Goal: Information Seeking & Learning: Check status

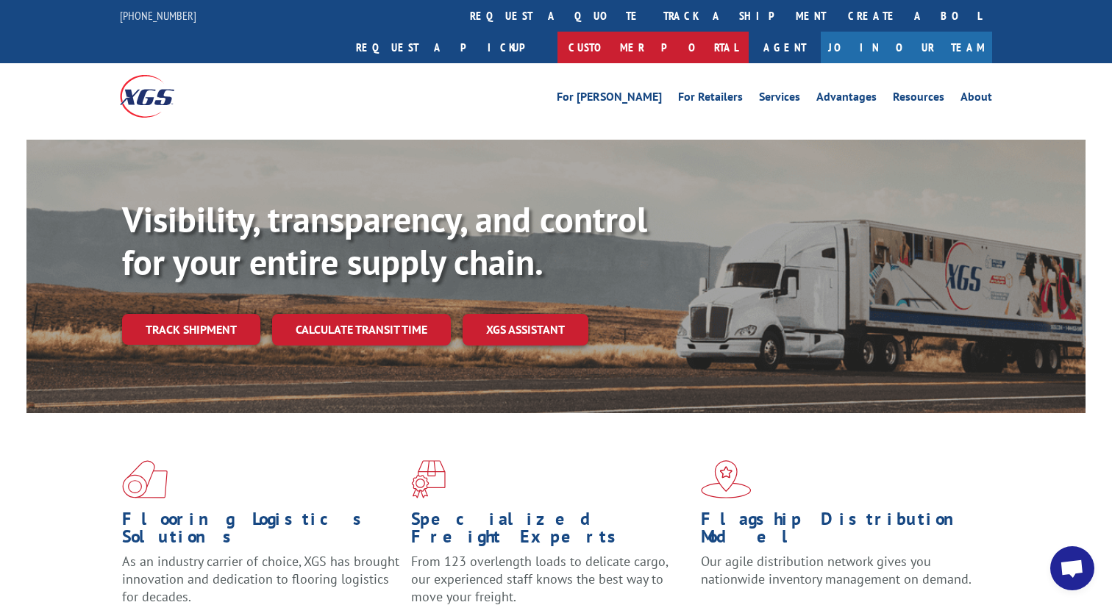
click at [749, 32] on link "Customer Portal" at bounding box center [653, 48] width 191 height 32
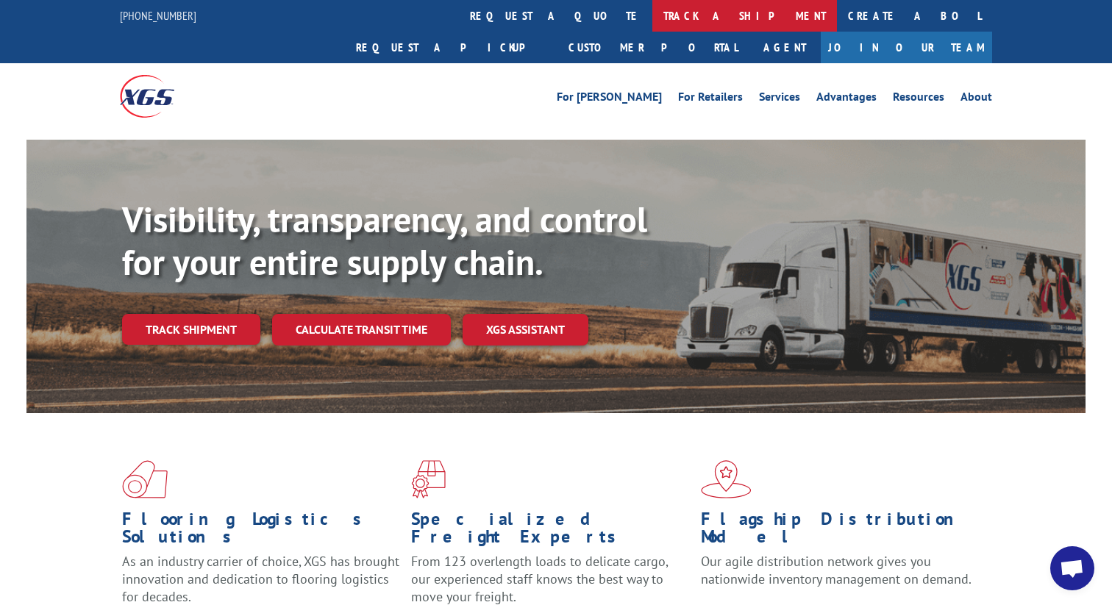
click at [652, 7] on link "track a shipment" at bounding box center [744, 16] width 185 height 32
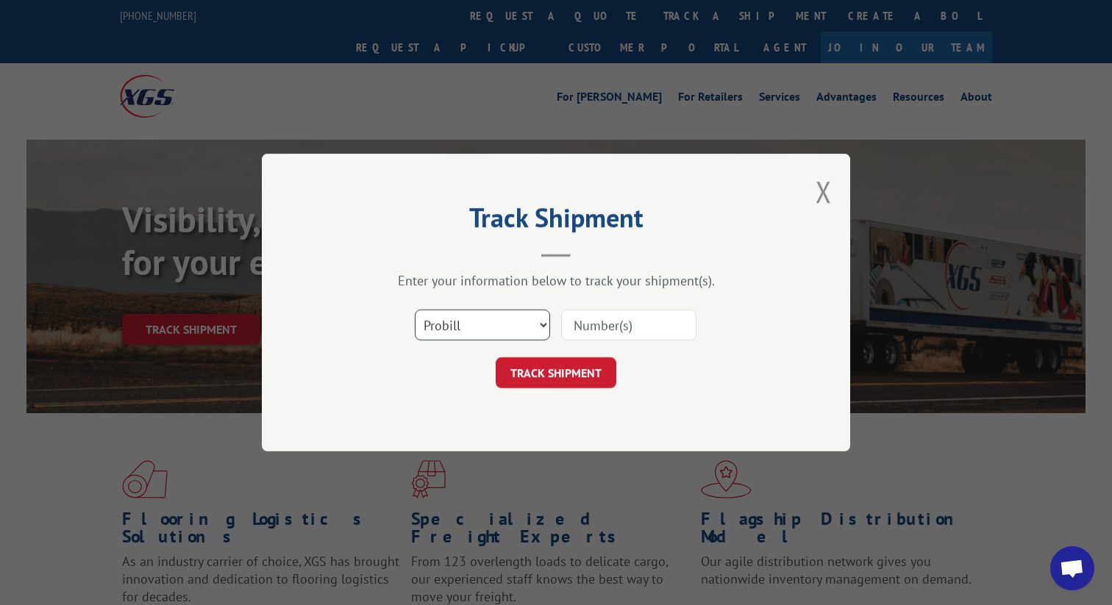
click at [524, 321] on select "Select category... Probill BOL PO" at bounding box center [482, 325] width 135 height 31
select select "bol"
click at [588, 322] on input at bounding box center [628, 325] width 135 height 31
paste input "3376951"
type input "3376951"
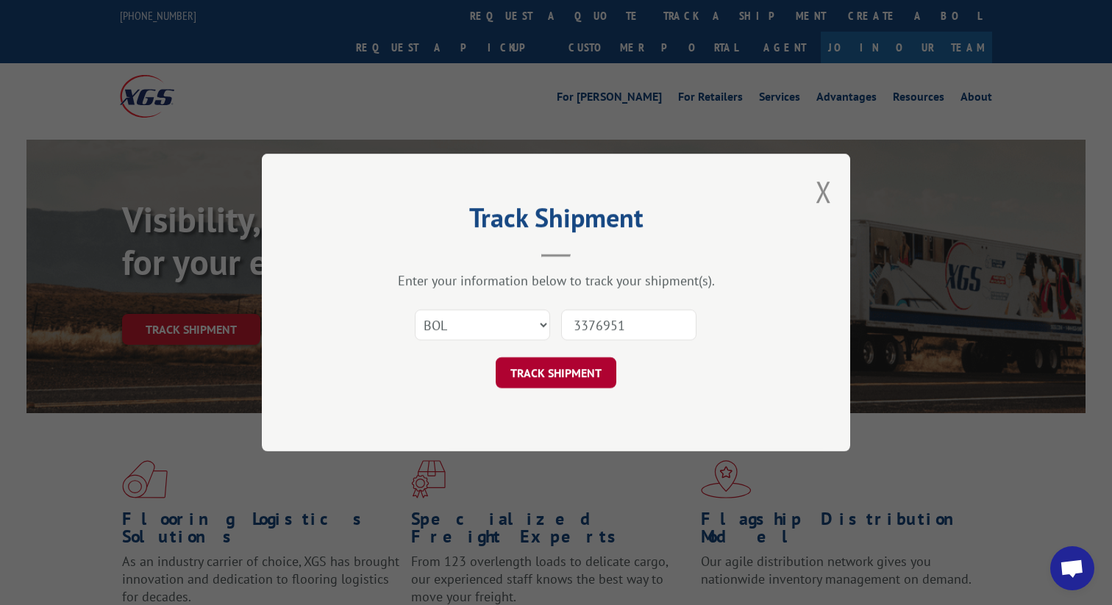
click at [549, 374] on button "TRACK SHIPMENT" at bounding box center [556, 372] width 121 height 31
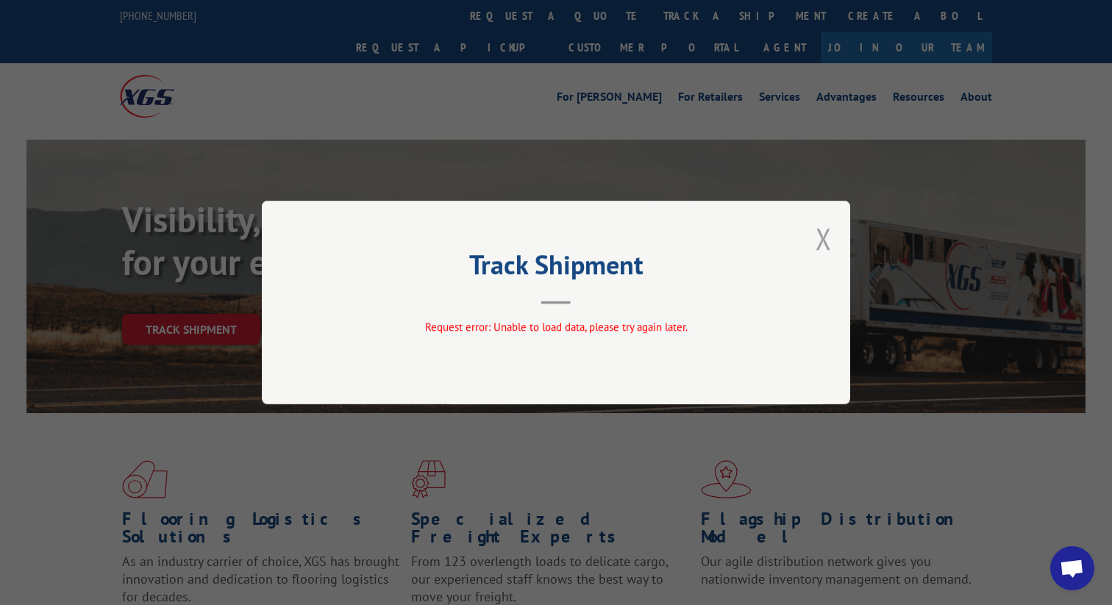
click at [828, 244] on button "Close modal" at bounding box center [824, 238] width 16 height 39
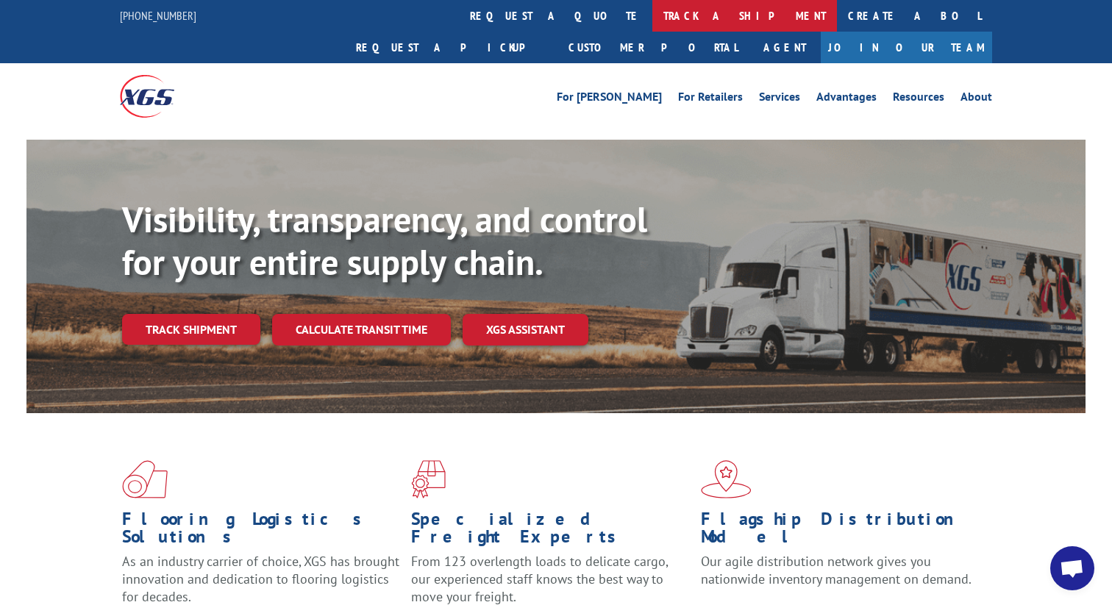
click at [652, 24] on link "track a shipment" at bounding box center [744, 16] width 185 height 32
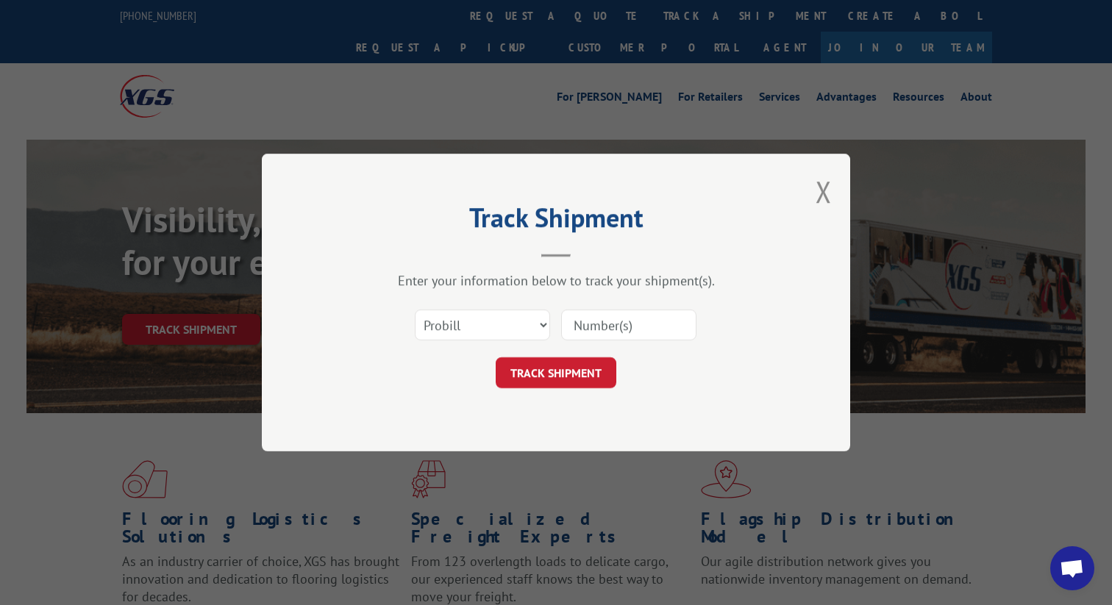
click at [455, 333] on select "Select category... Probill BOL PO" at bounding box center [482, 325] width 135 height 31
select select "bol"
click at [571, 321] on input at bounding box center [628, 325] width 135 height 31
paste input "3376951"
type input "3376951"
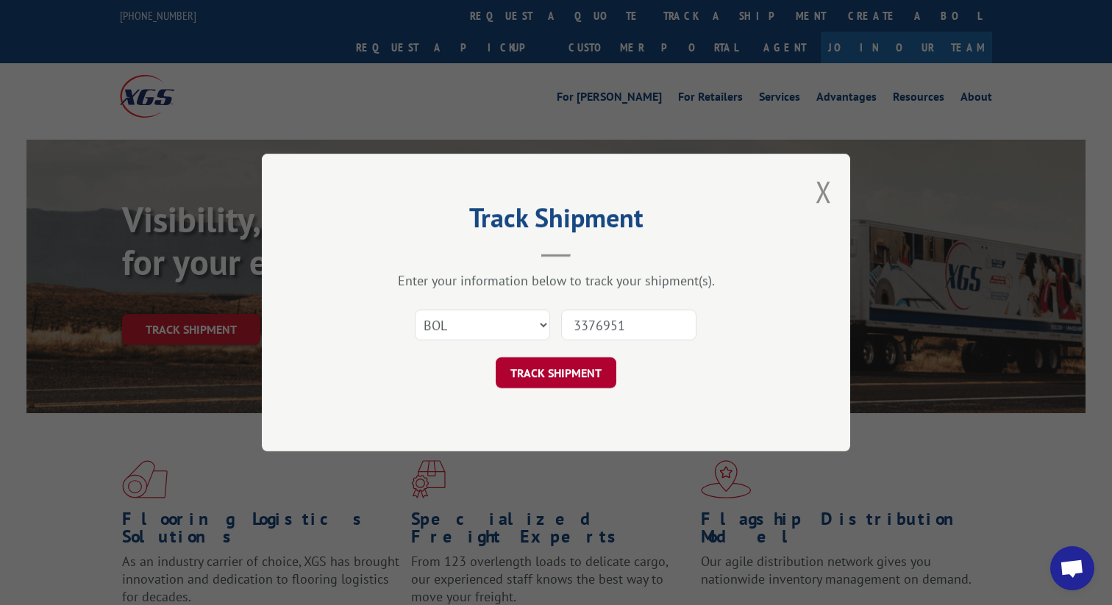
click at [531, 374] on button "TRACK SHIPMENT" at bounding box center [556, 372] width 121 height 31
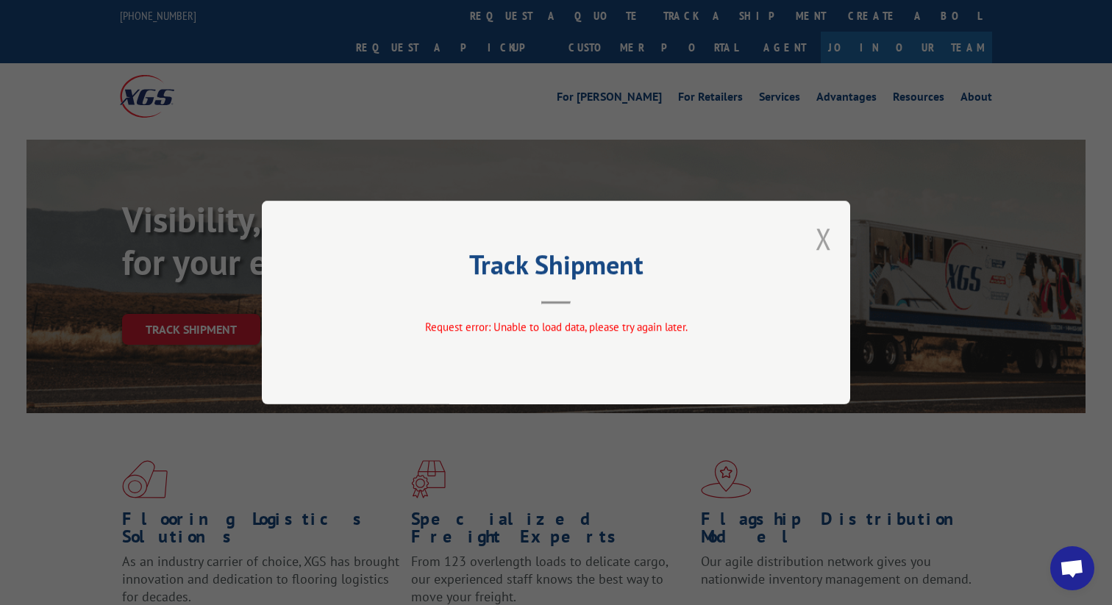
click at [826, 244] on button "Close modal" at bounding box center [824, 238] width 16 height 39
